Goal: Task Accomplishment & Management: Use online tool/utility

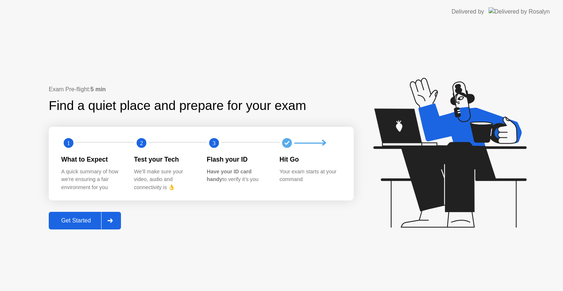
click at [76, 219] on div "Get Started" at bounding box center [76, 220] width 50 height 7
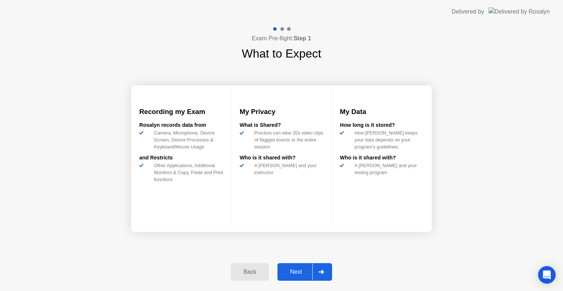
click at [312, 268] on div at bounding box center [321, 272] width 18 height 17
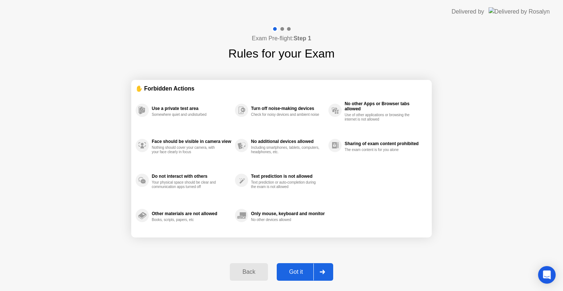
click at [312, 269] on div "Got it" at bounding box center [296, 272] width 34 height 7
select select "Available cameras"
select select "Available speakers"
select select "Available microphones"
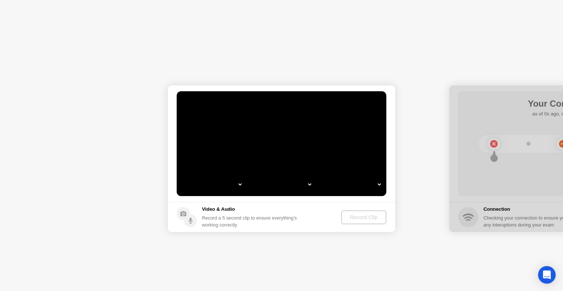
select select "*"
select select "**********"
select select "*******"
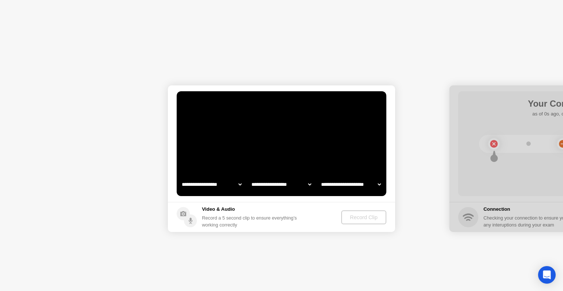
select select "*******"
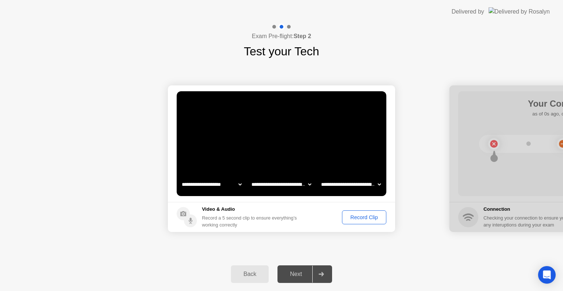
click at [358, 220] on div "Record Clip" at bounding box center [364, 217] width 39 height 6
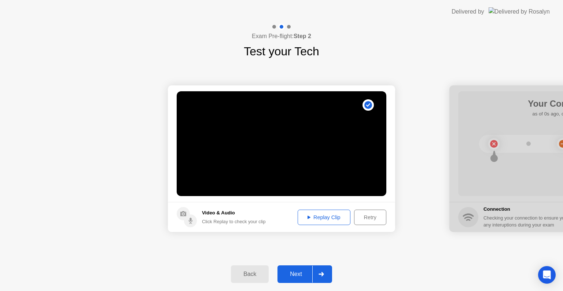
click at [309, 219] on div "Replay Clip" at bounding box center [324, 217] width 48 height 6
click at [302, 276] on div "Next" at bounding box center [296, 274] width 33 height 7
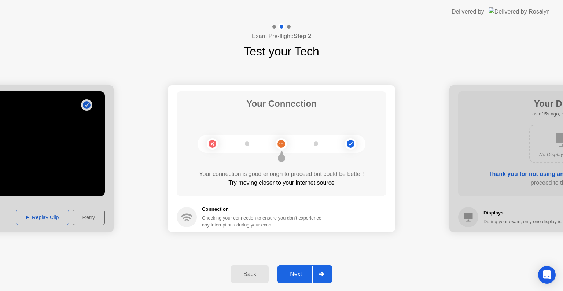
click at [302, 276] on div "Next" at bounding box center [296, 274] width 33 height 7
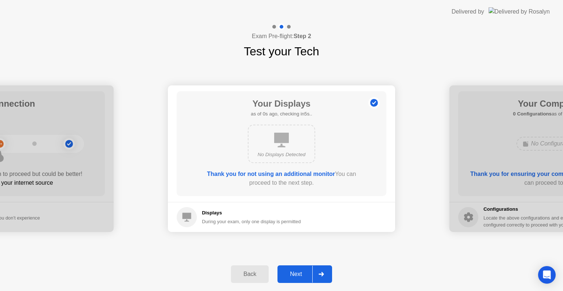
click at [302, 276] on div "Next" at bounding box center [296, 274] width 33 height 7
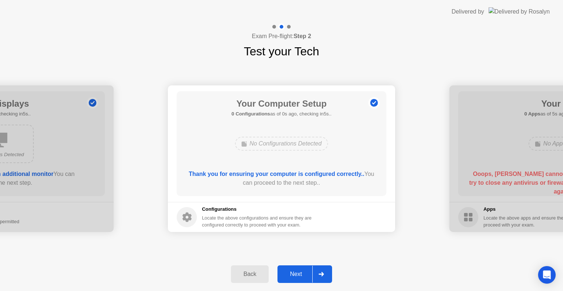
click at [302, 276] on div "Next" at bounding box center [296, 274] width 33 height 7
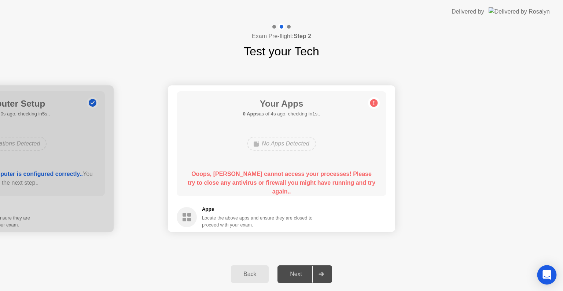
click at [545, 276] on icon "Open Intercom Messenger" at bounding box center [547, 275] width 10 height 10
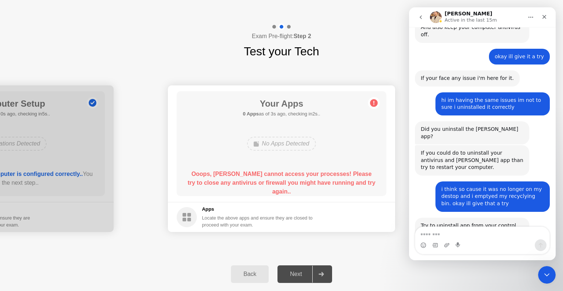
scroll to position [667, 0]
click at [373, 103] on circle at bounding box center [374, 103] width 8 height 8
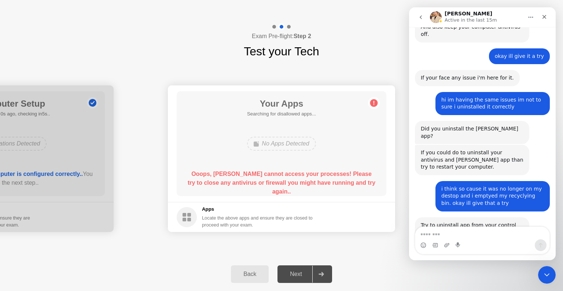
click at [381, 46] on div "Exam Pre-flight: Step 2 Test your Tech" at bounding box center [281, 41] width 563 height 37
click at [544, 16] on icon "Close" at bounding box center [545, 17] width 4 height 4
